Goal: Transaction & Acquisition: Purchase product/service

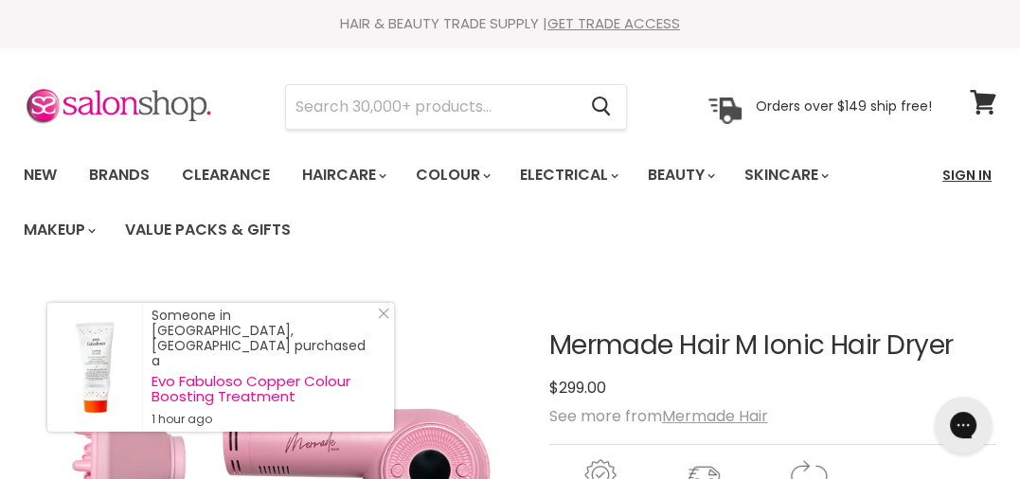
click at [980, 178] on link "Sign In" at bounding box center [967, 175] width 72 height 40
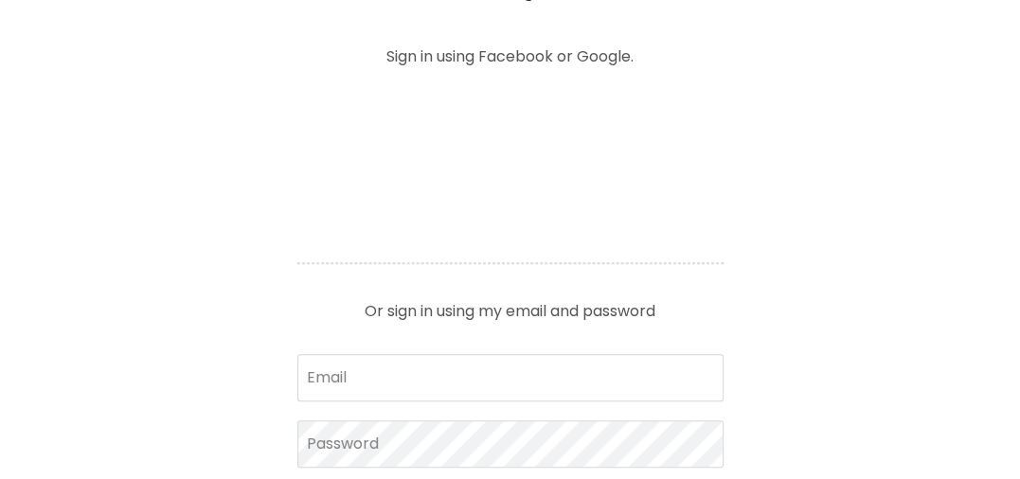
scroll to position [758, 0]
click at [368, 381] on input "Email" at bounding box center [510, 377] width 426 height 47
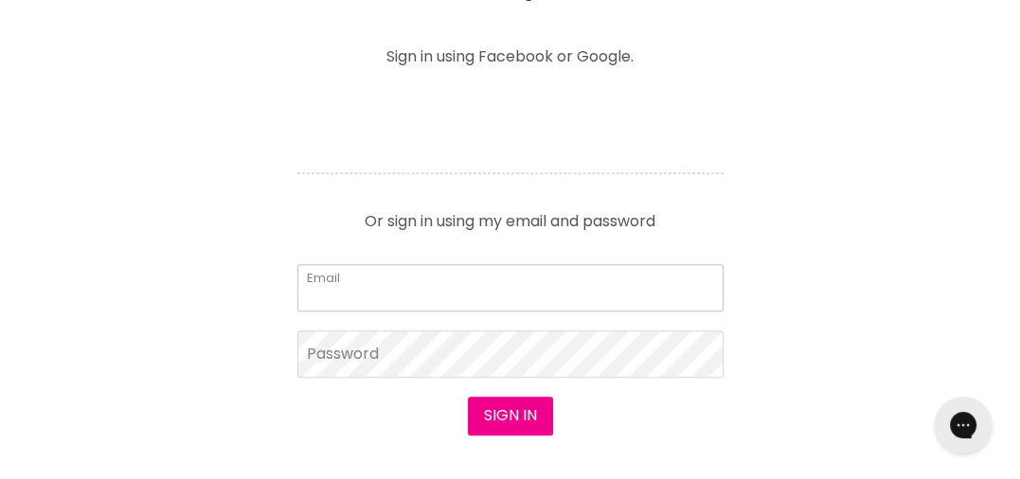
scroll to position [0, 0]
click at [371, 283] on input "Email" at bounding box center [510, 287] width 426 height 47
click at [358, 282] on input "Email" at bounding box center [510, 287] width 426 height 47
type input "midwayhairandbeauty@hotmail.com"
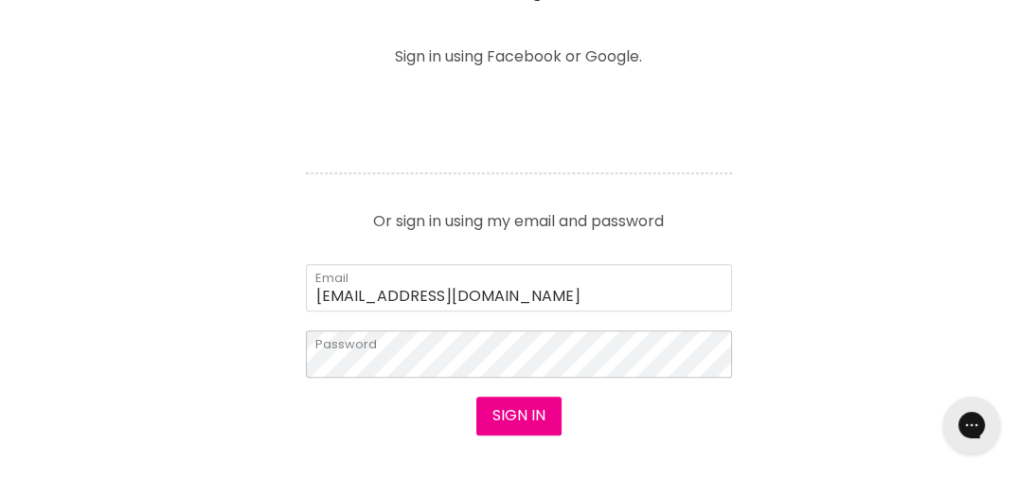
scroll to position [758, 0]
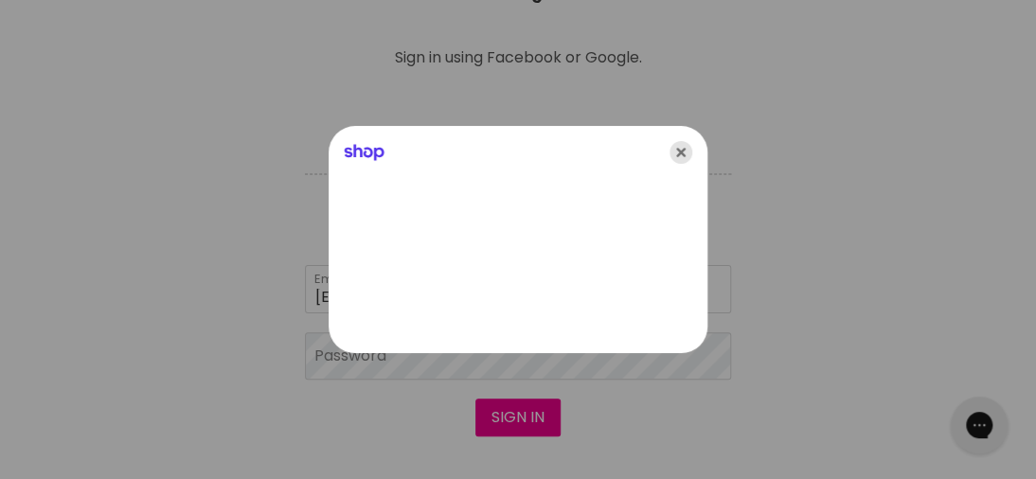
click at [684, 152] on icon "Close" at bounding box center [681, 152] width 23 height 23
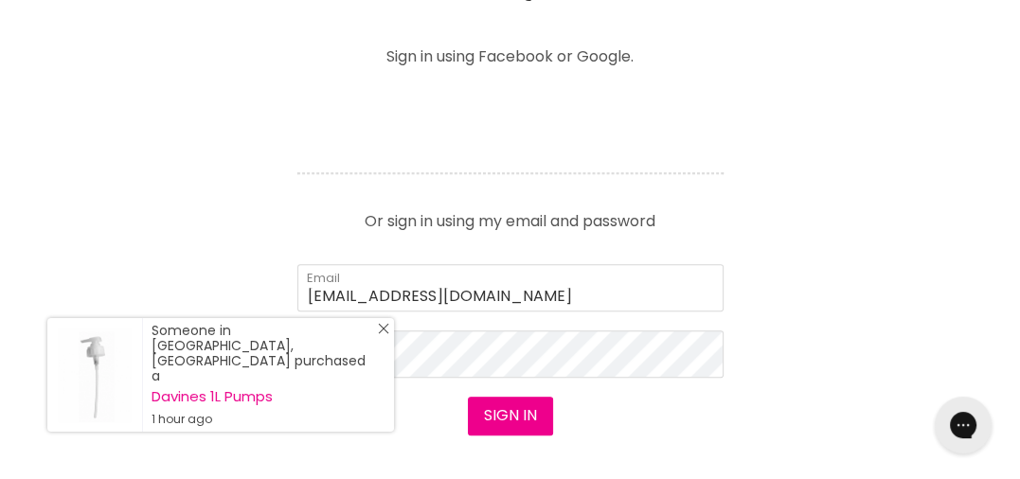
click at [387, 334] on icon "Close Icon" at bounding box center [383, 328] width 11 height 11
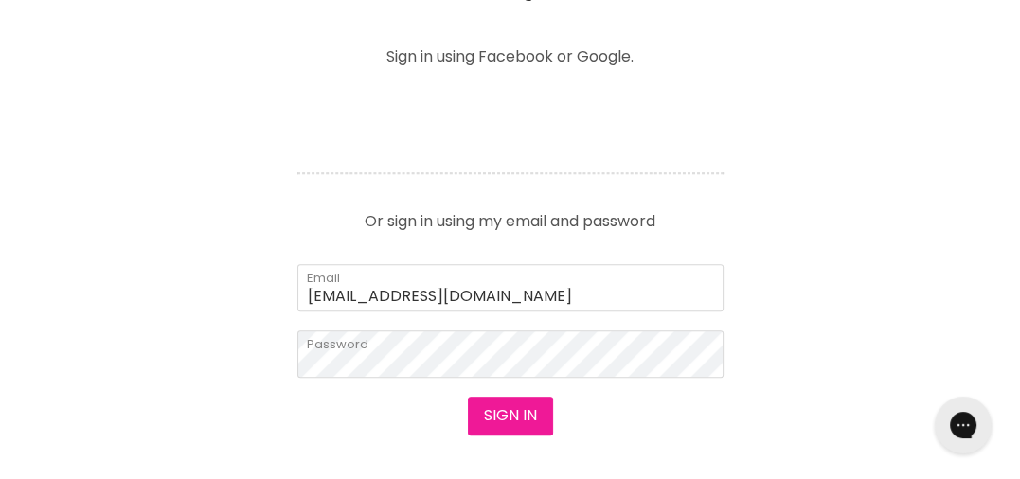
click at [534, 420] on button "Sign in" at bounding box center [510, 416] width 85 height 38
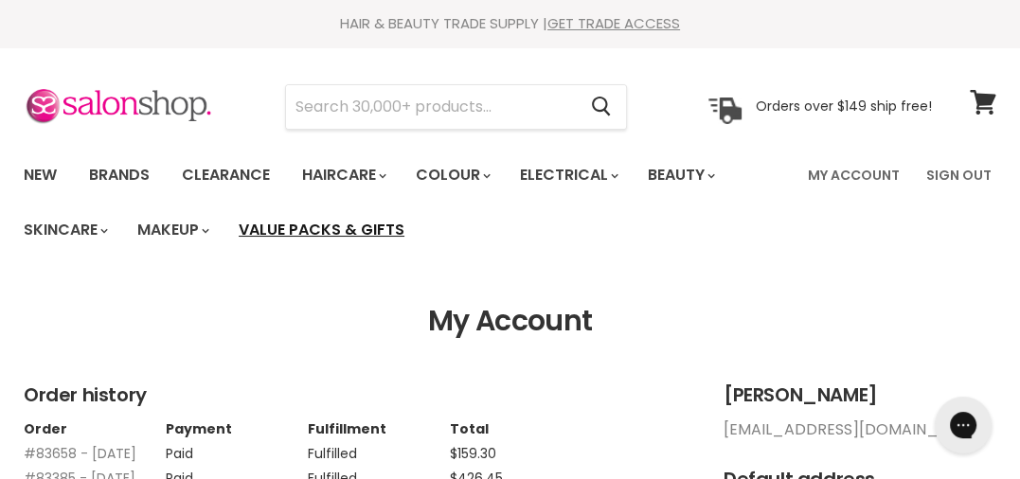
click at [360, 235] on link "Value Packs & Gifts" at bounding box center [321, 230] width 194 height 40
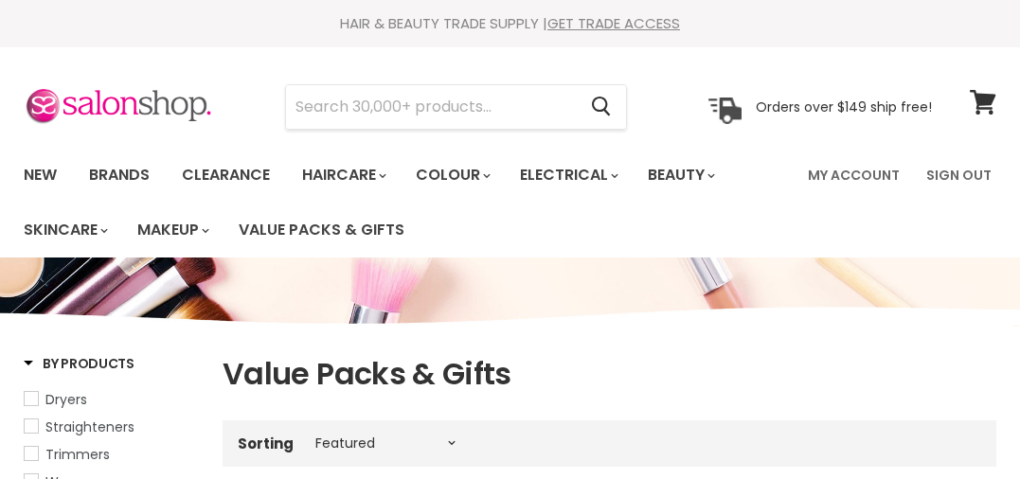
select select "manual"
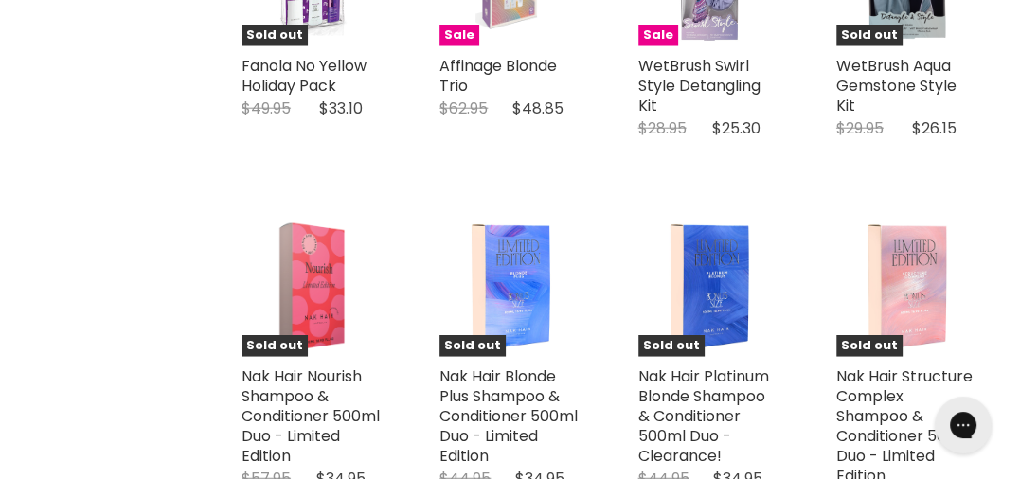
scroll to position [3504, 0]
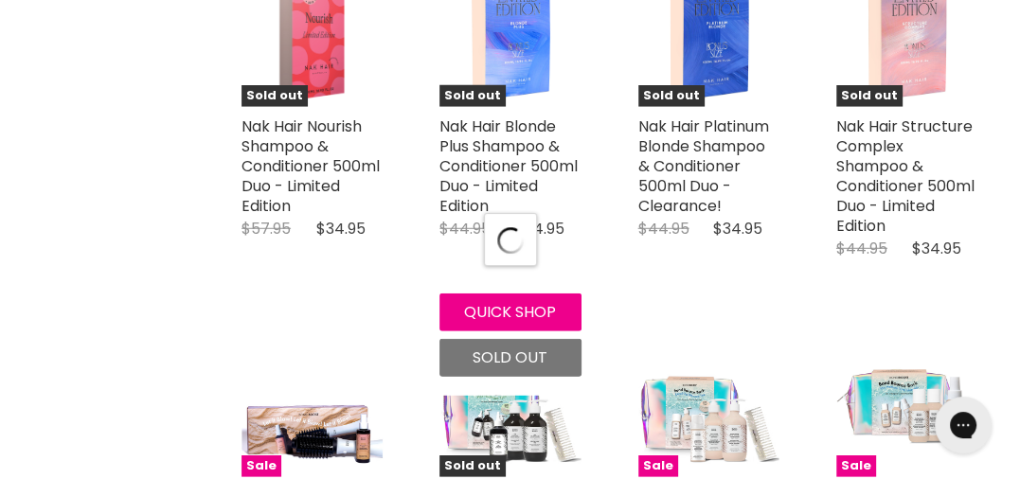
select select "manual"
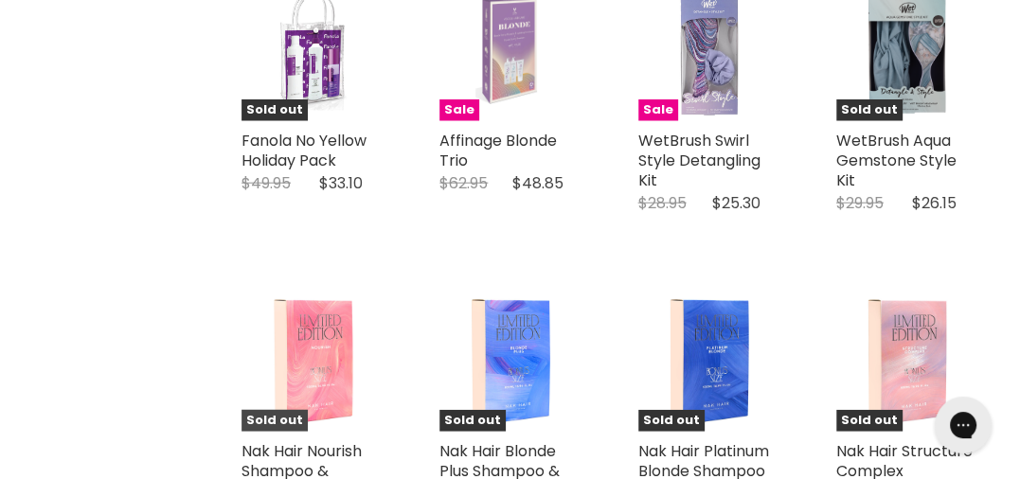
scroll to position [3315, 0]
